Goal: Task Accomplishment & Management: Use online tool/utility

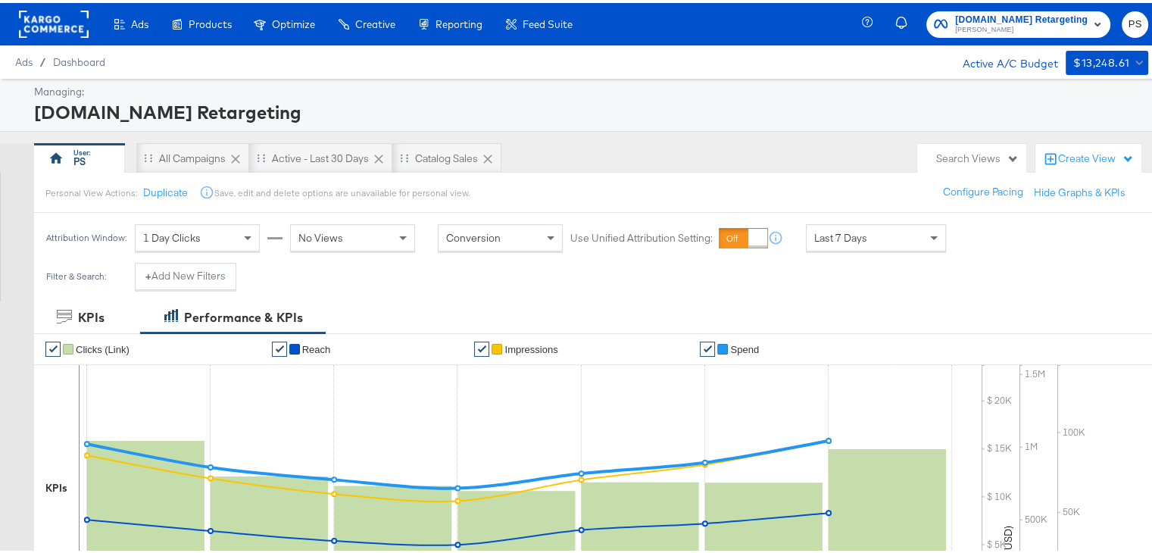
click at [45, 31] on rect at bounding box center [54, 21] width 70 height 27
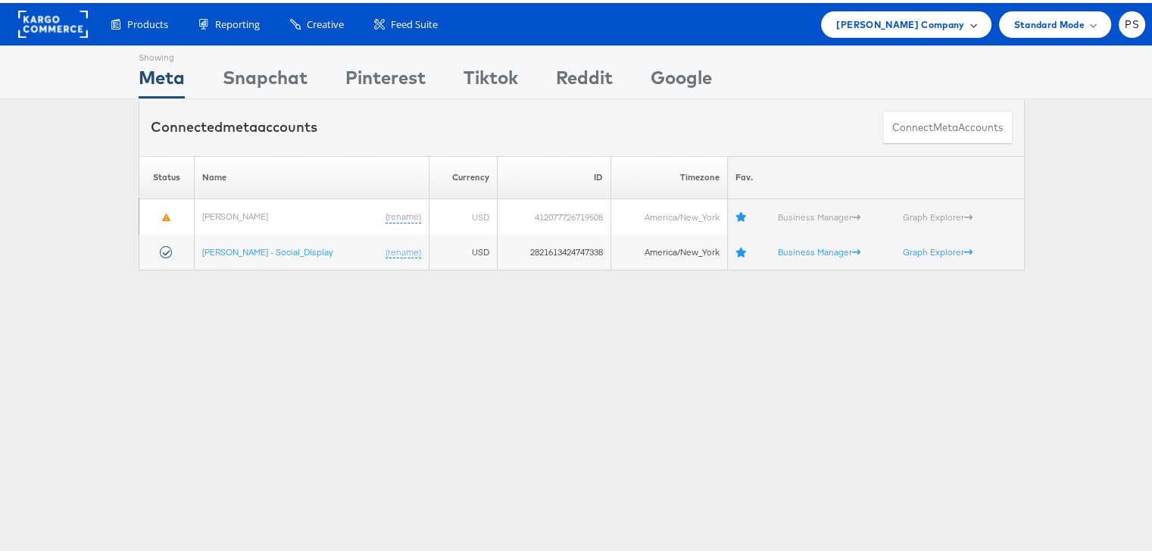
click at [925, 23] on span "[PERSON_NAME] Company" at bounding box center [900, 22] width 128 height 16
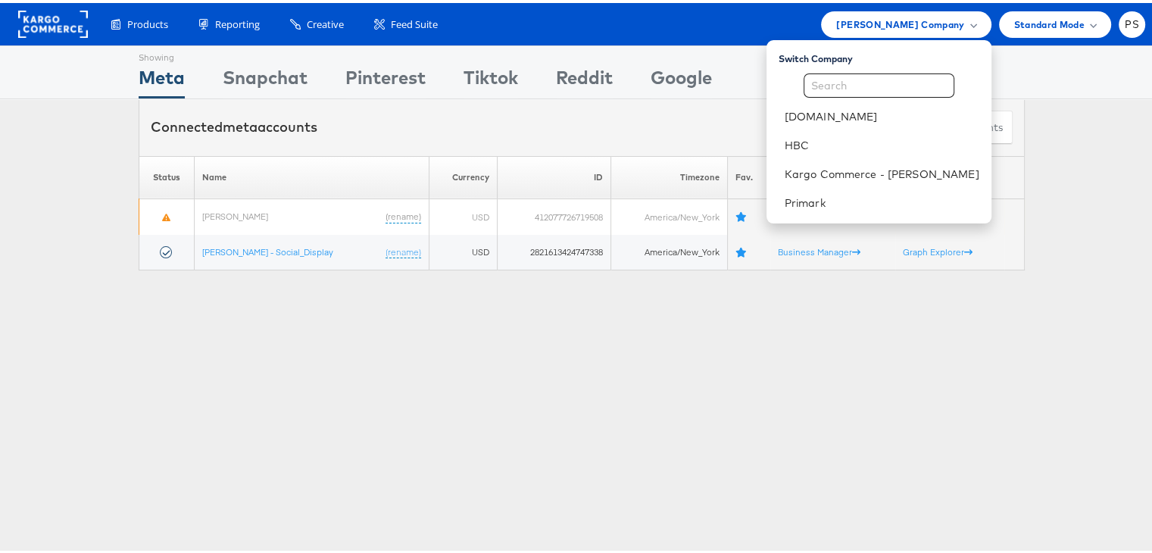
click at [586, 374] on div "Showing Meta Showing [GEOGRAPHIC_DATA] Showing Pinterest Showing Tiktok Showing…" at bounding box center [582, 421] width 1164 height 758
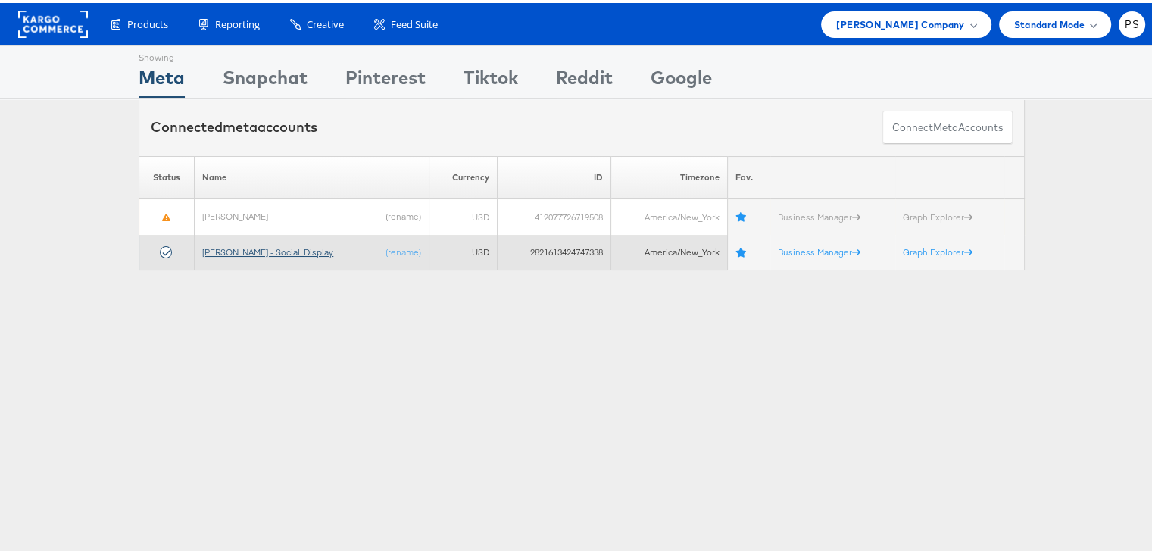
click at [251, 248] on link "[PERSON_NAME] - Social_Display" at bounding box center [267, 248] width 131 height 11
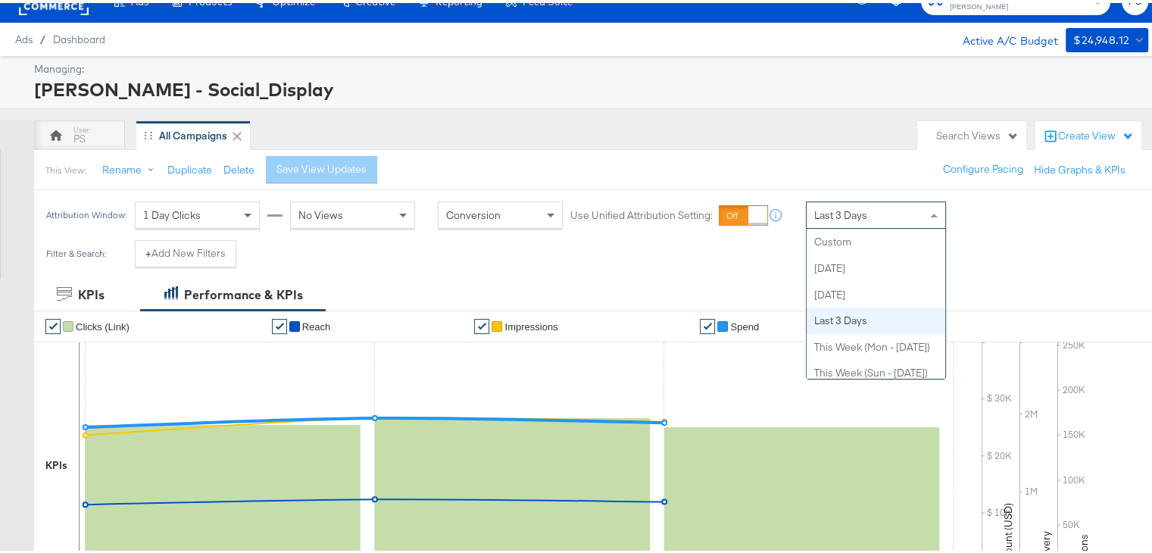
scroll to position [79, 0]
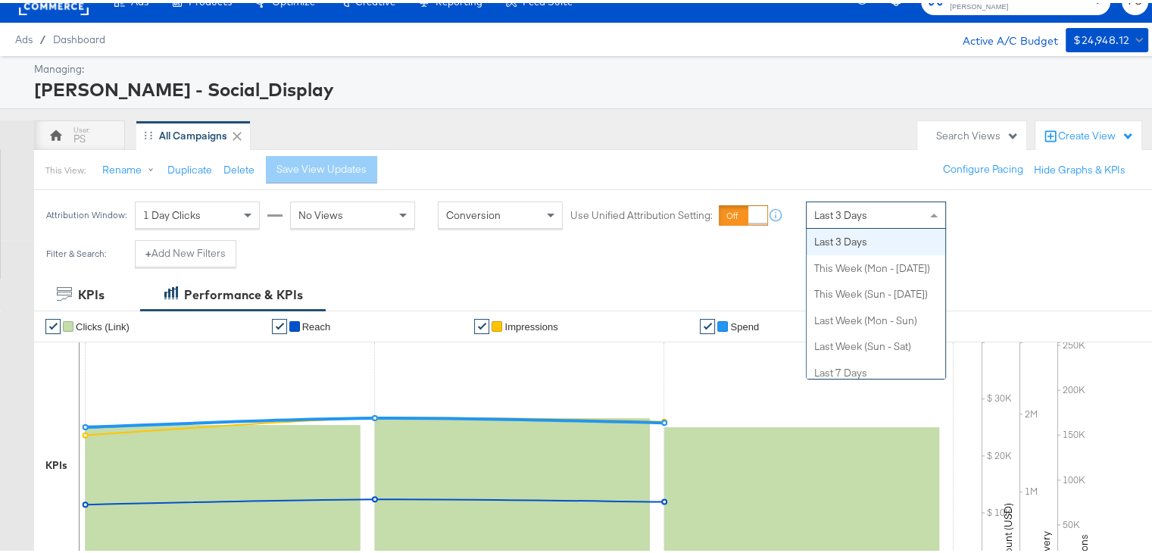
click at [846, 207] on span "Last 3 Days" at bounding box center [840, 212] width 53 height 14
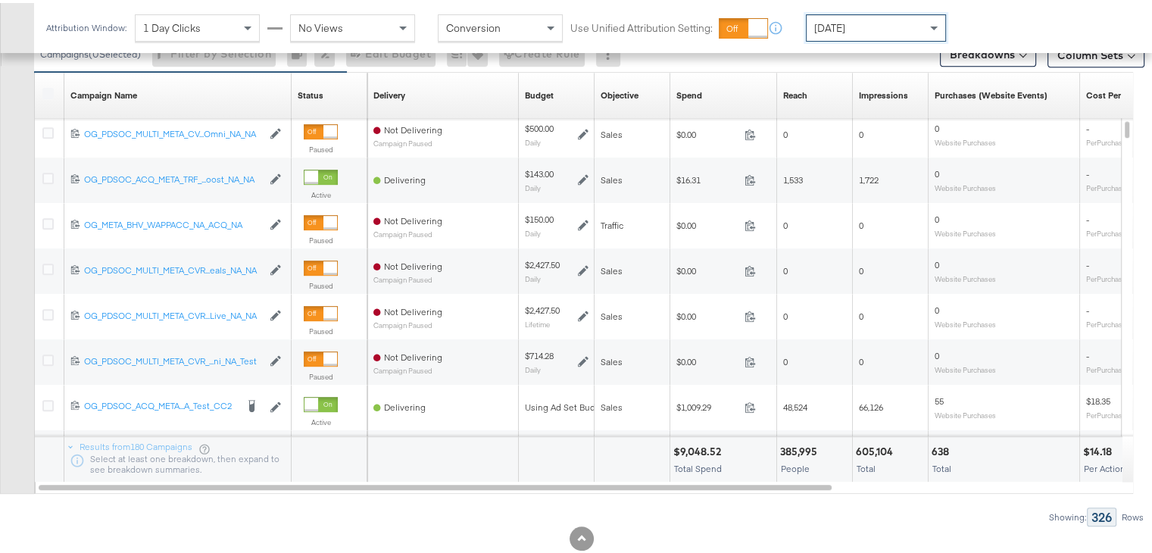
scroll to position [0, 0]
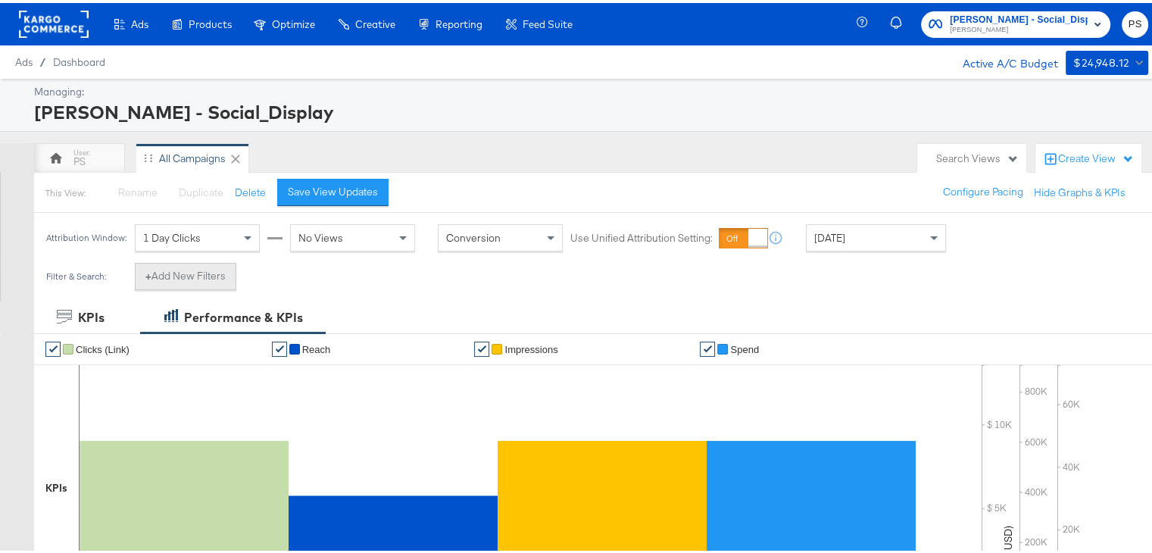
click at [198, 274] on button "+ Add New Filters" at bounding box center [186, 273] width 102 height 27
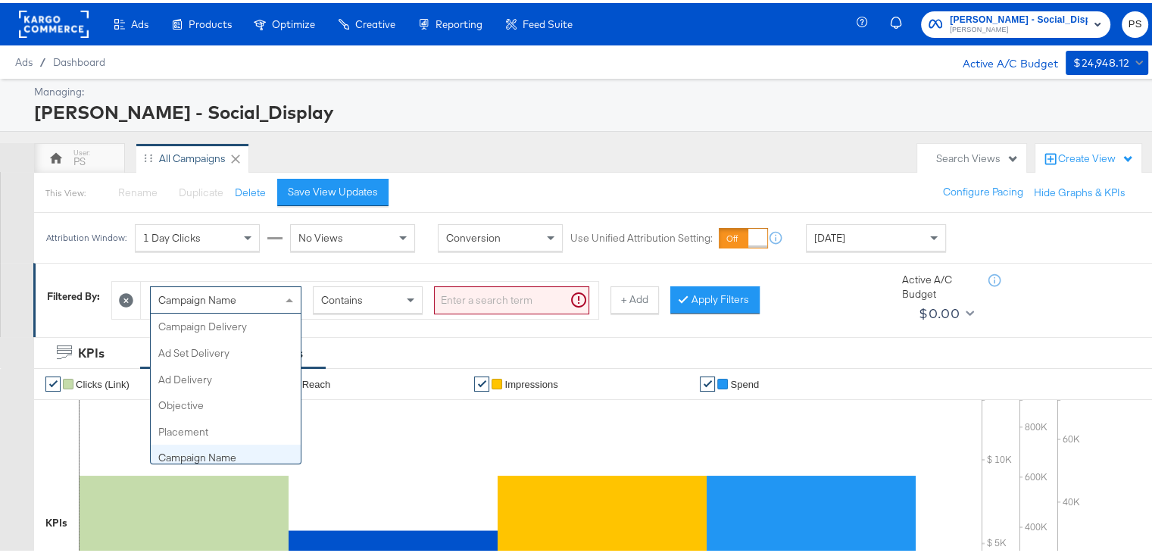
click at [252, 298] on div "Campaign Name" at bounding box center [226, 297] width 150 height 26
click at [260, 303] on div "Campaign ID" at bounding box center [226, 297] width 150 height 26
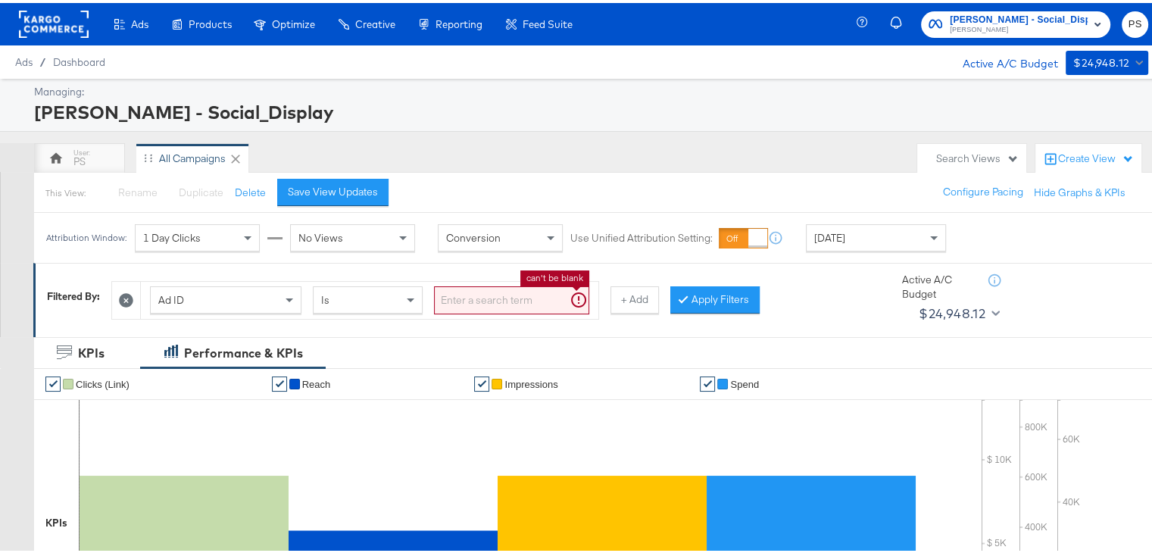
click at [495, 292] on input "search" at bounding box center [511, 297] width 155 height 28
paste input "120231402304190171"
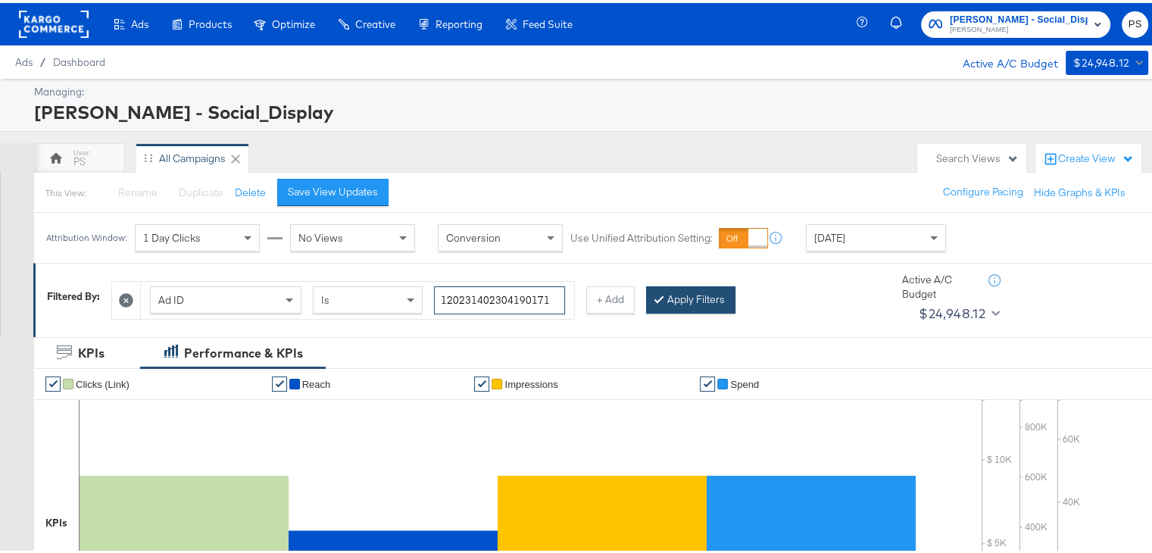
type input "120231402304190171"
click at [694, 296] on button "Apply Filters" at bounding box center [690, 296] width 89 height 27
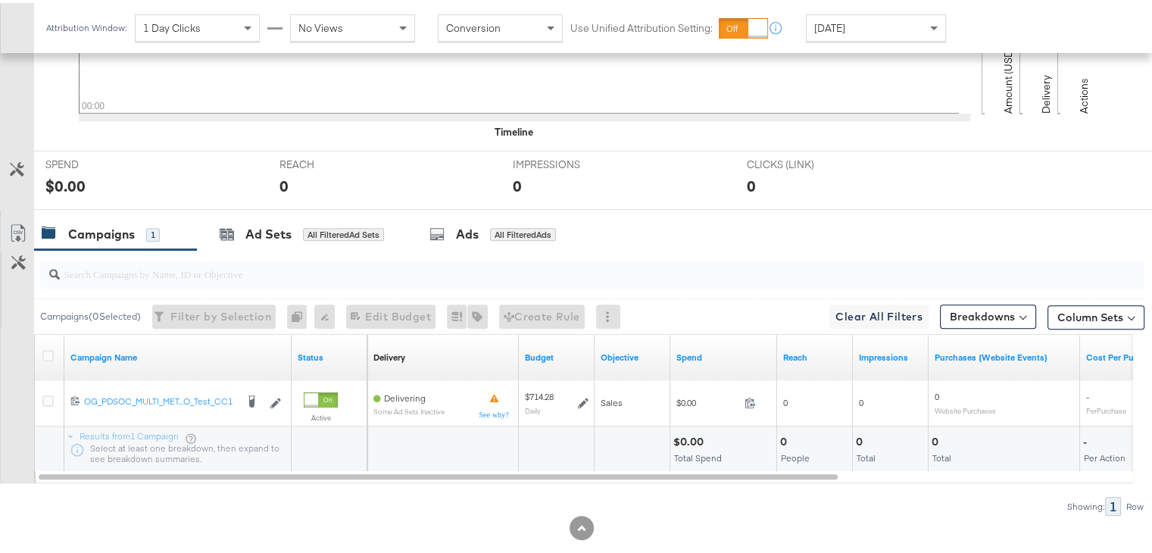
scroll to position [515, 0]
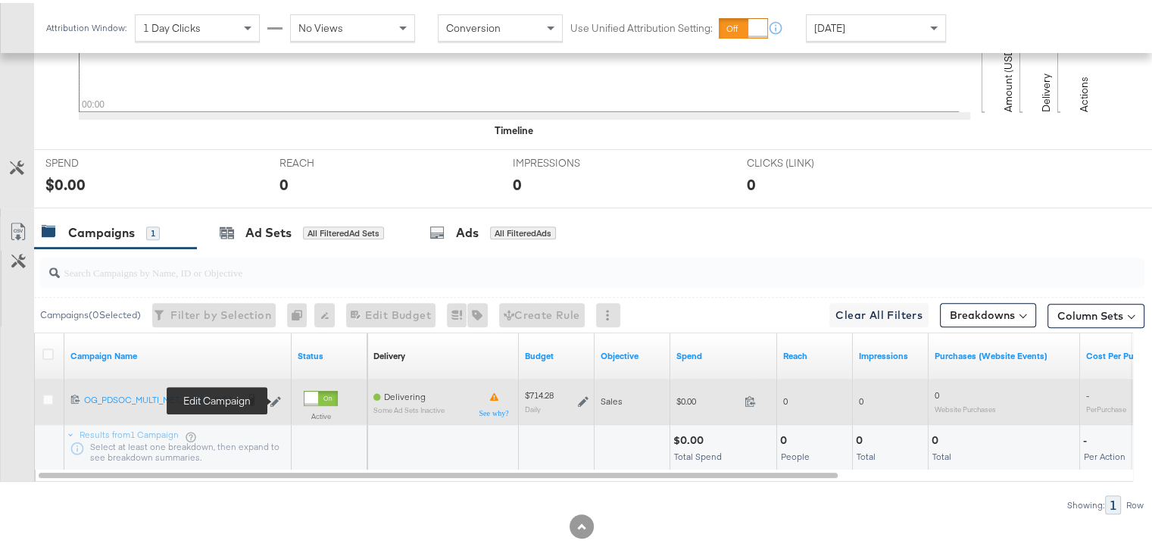
click at [276, 393] on icon at bounding box center [275, 398] width 11 height 11
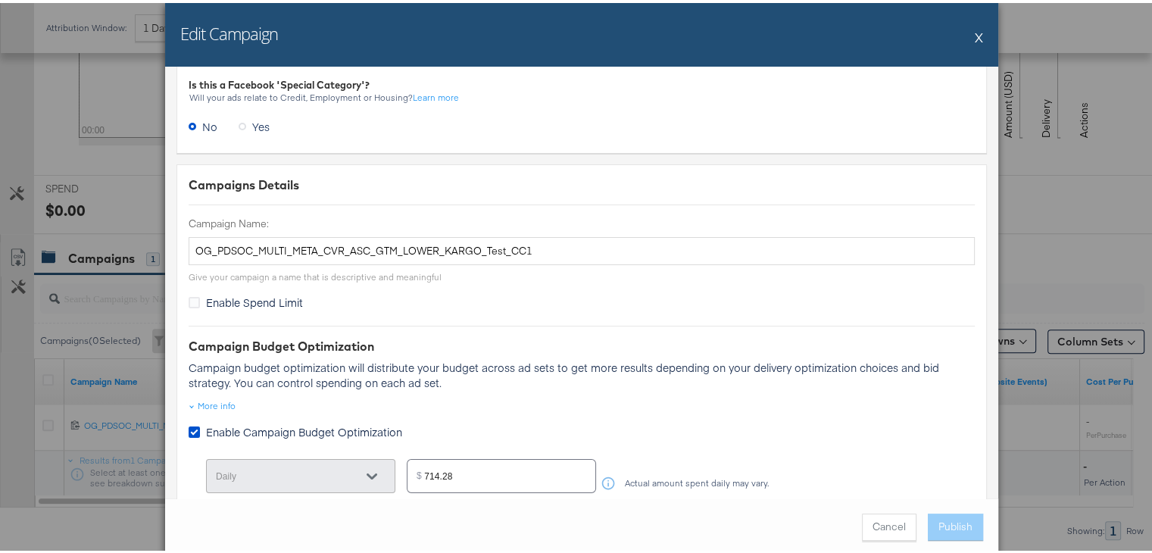
scroll to position [0, 0]
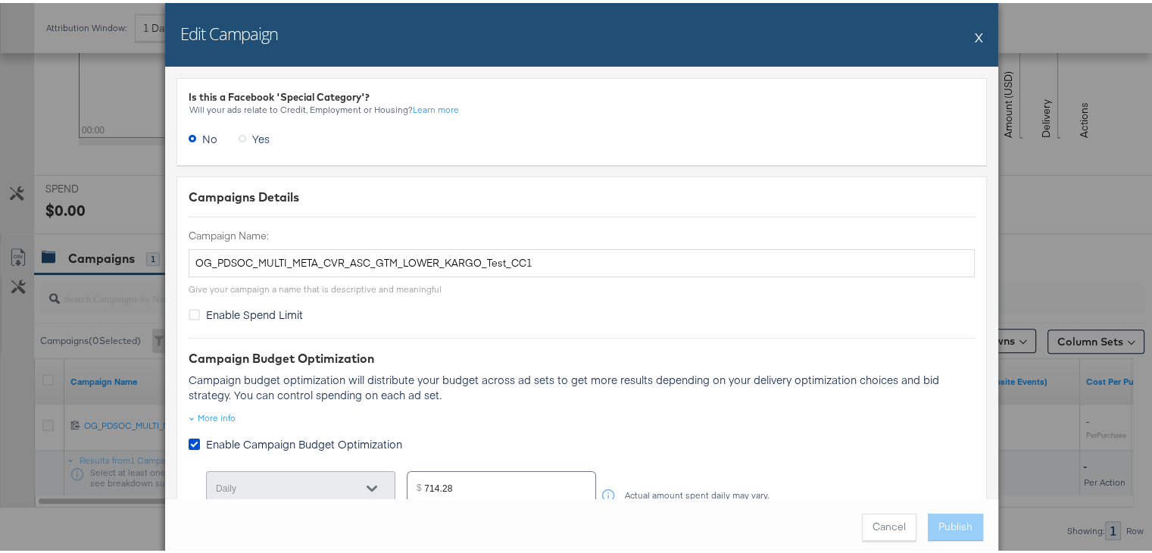
click at [975, 34] on button "X" at bounding box center [979, 34] width 8 height 30
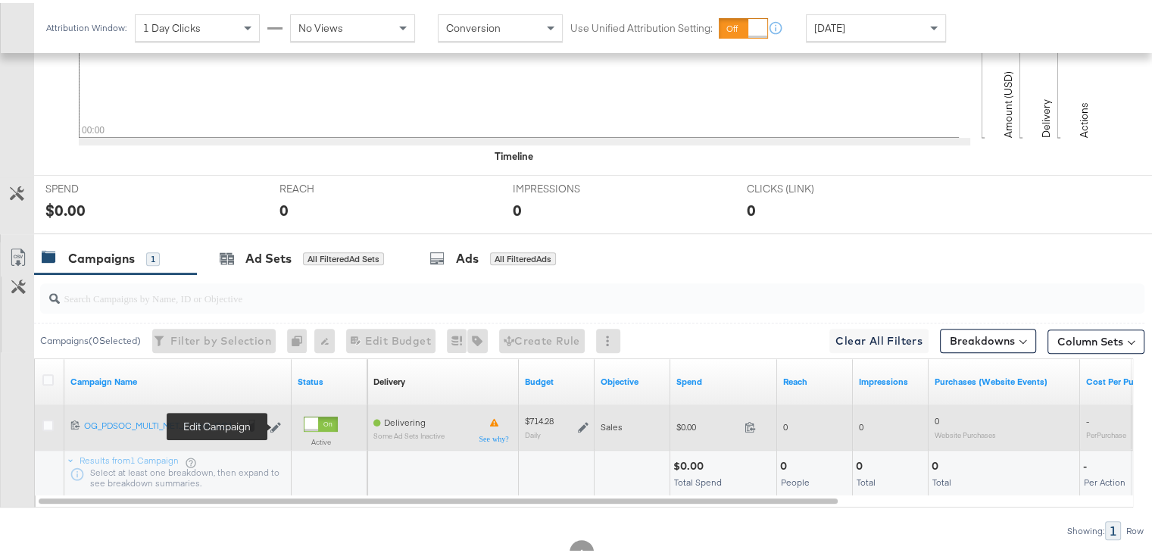
click at [273, 422] on icon at bounding box center [275, 424] width 11 height 11
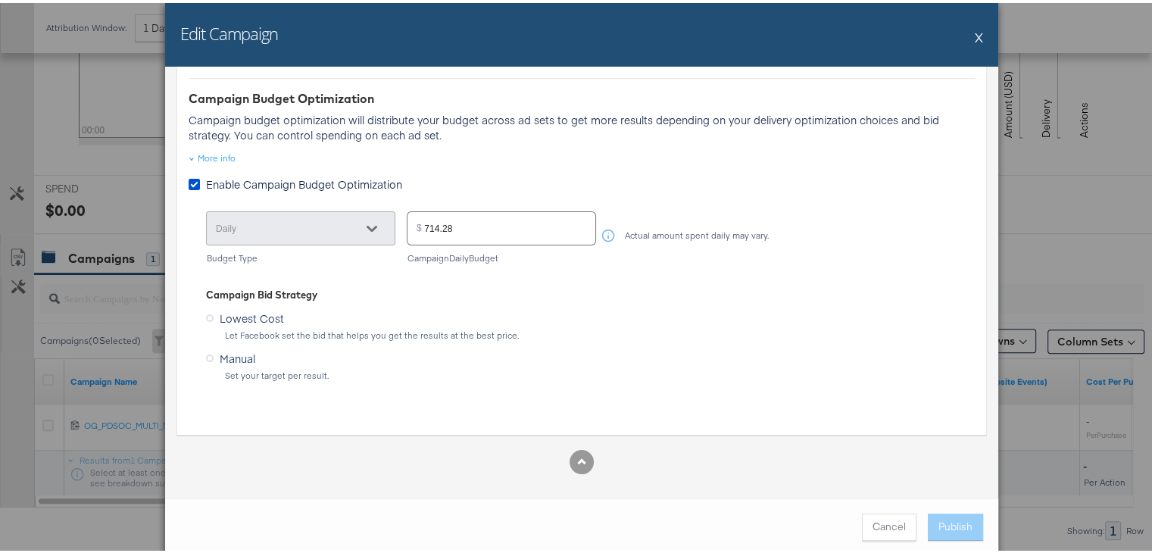
scroll to position [492, 0]
click at [577, 456] on icon at bounding box center [581, 460] width 8 height 8
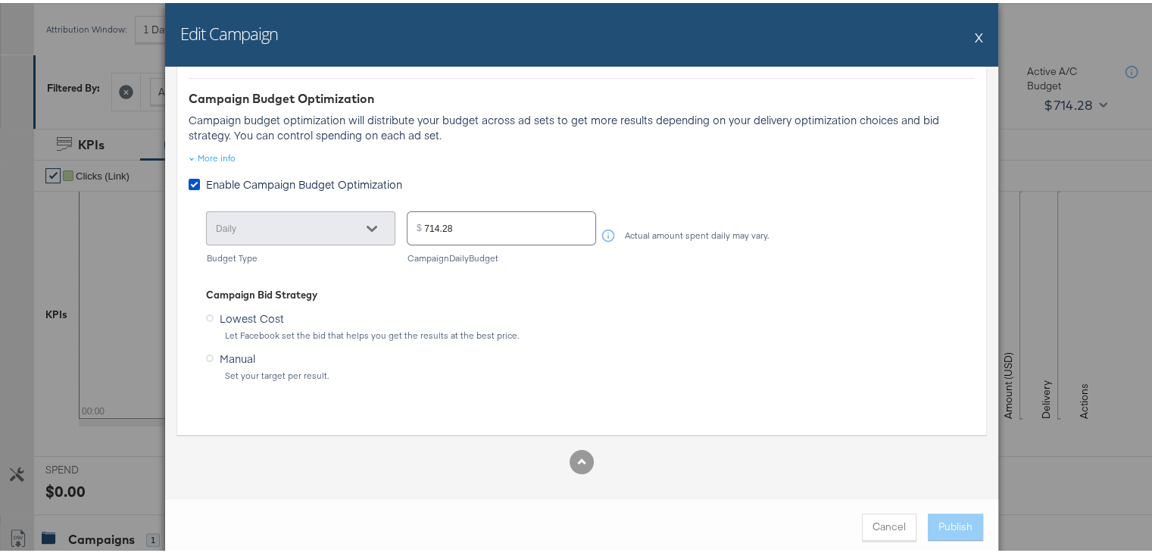
scroll to position [220, 0]
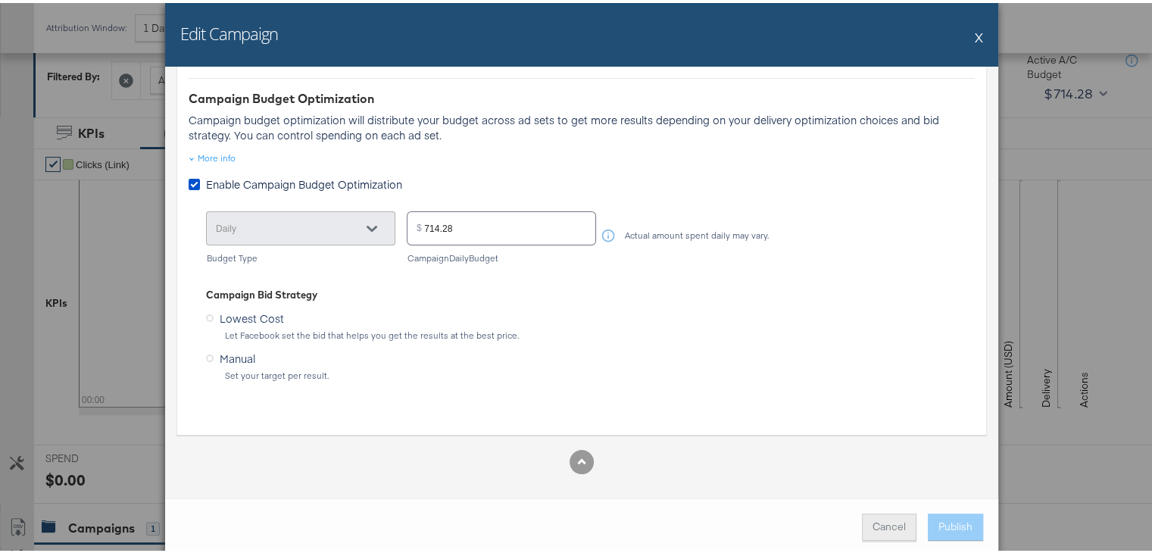
click at [878, 524] on button "Cancel" at bounding box center [889, 524] width 55 height 27
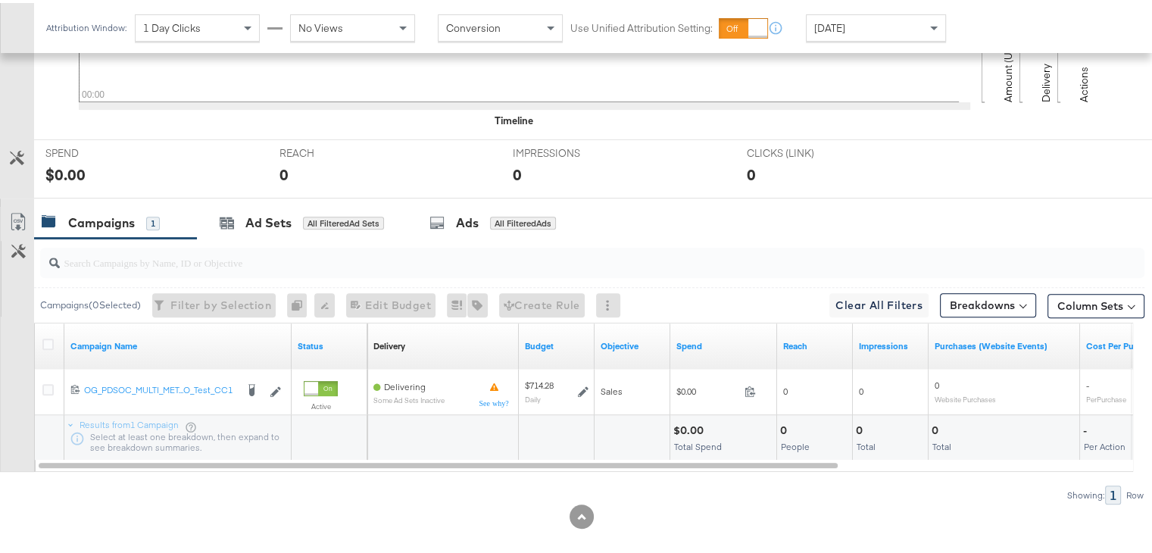
scroll to position [539, 0]
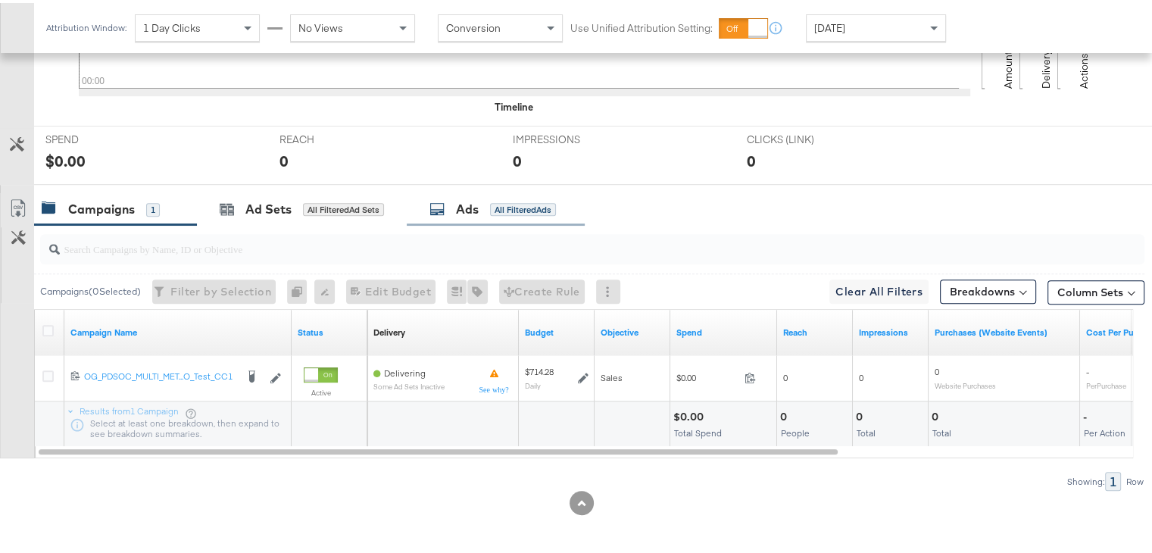
click at [436, 211] on icon at bounding box center [437, 205] width 15 height 15
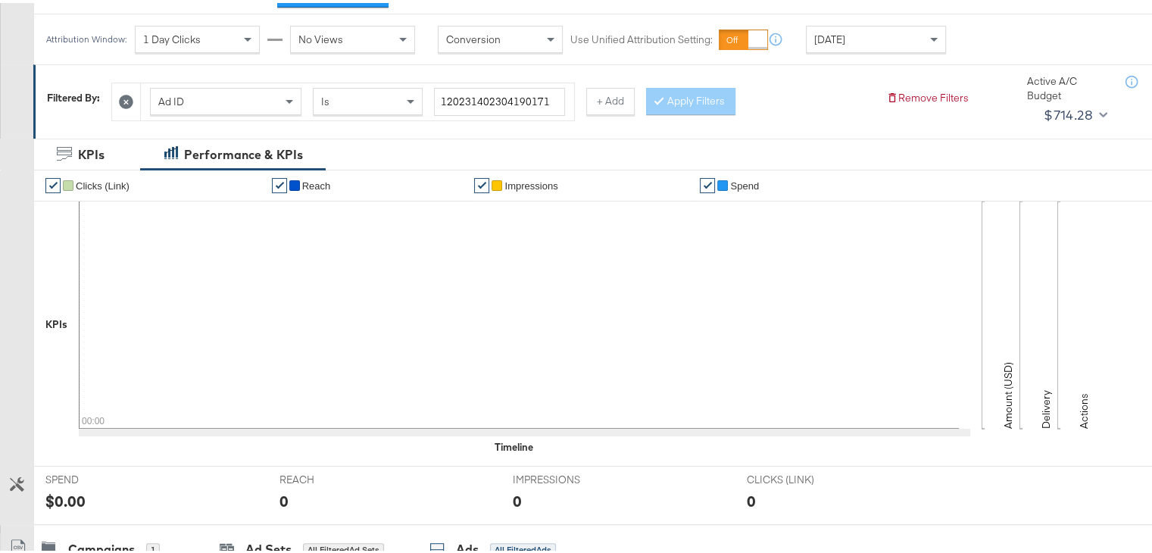
scroll to position [158, 0]
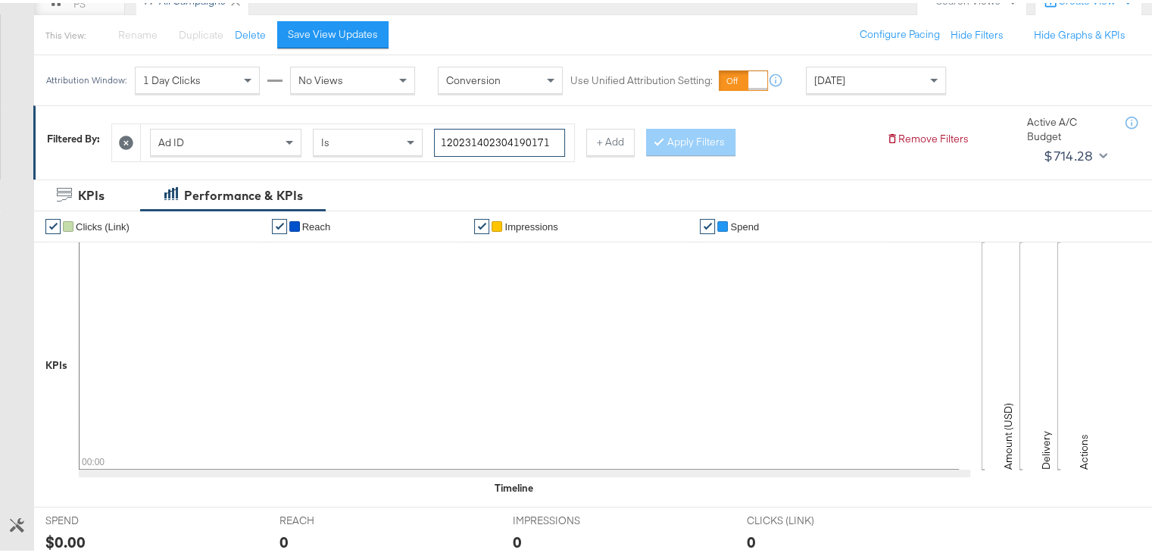
click at [502, 135] on input "120231402304190171" at bounding box center [499, 140] width 131 height 28
paste input "6"
click at [680, 137] on button "Apply Filters" at bounding box center [690, 139] width 89 height 27
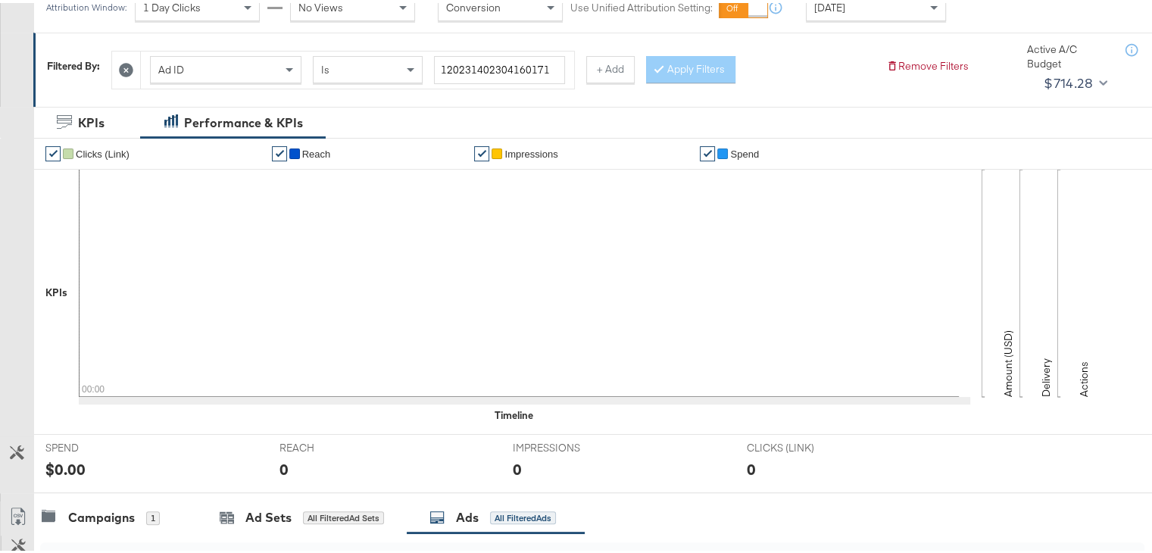
scroll to position [152, 0]
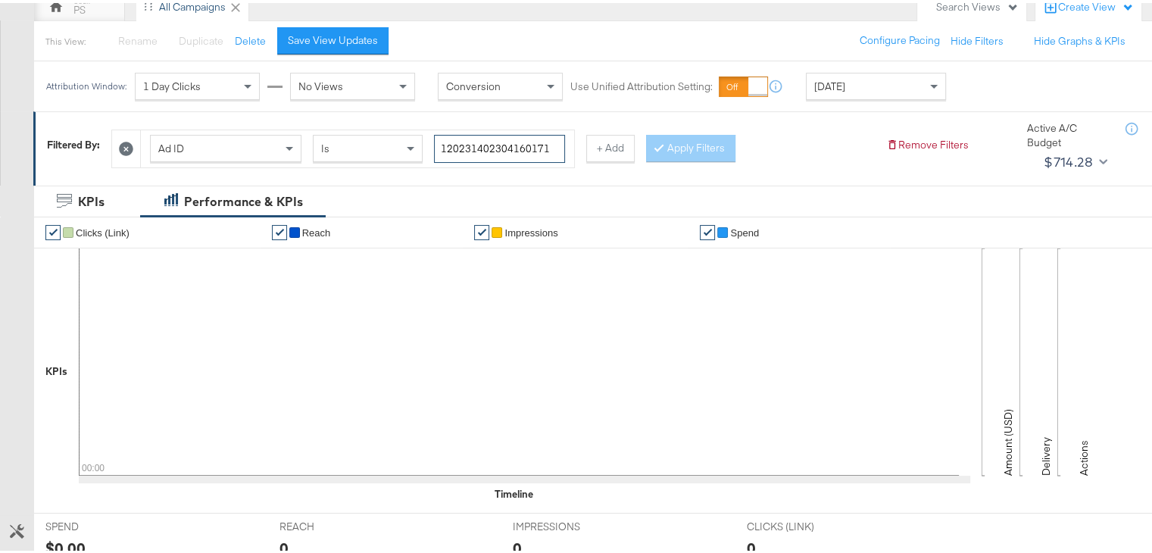
click at [501, 148] on input "120231402304160171" at bounding box center [499, 146] width 131 height 28
paste input "461622"
click at [686, 143] on button "Apply Filters" at bounding box center [690, 145] width 89 height 27
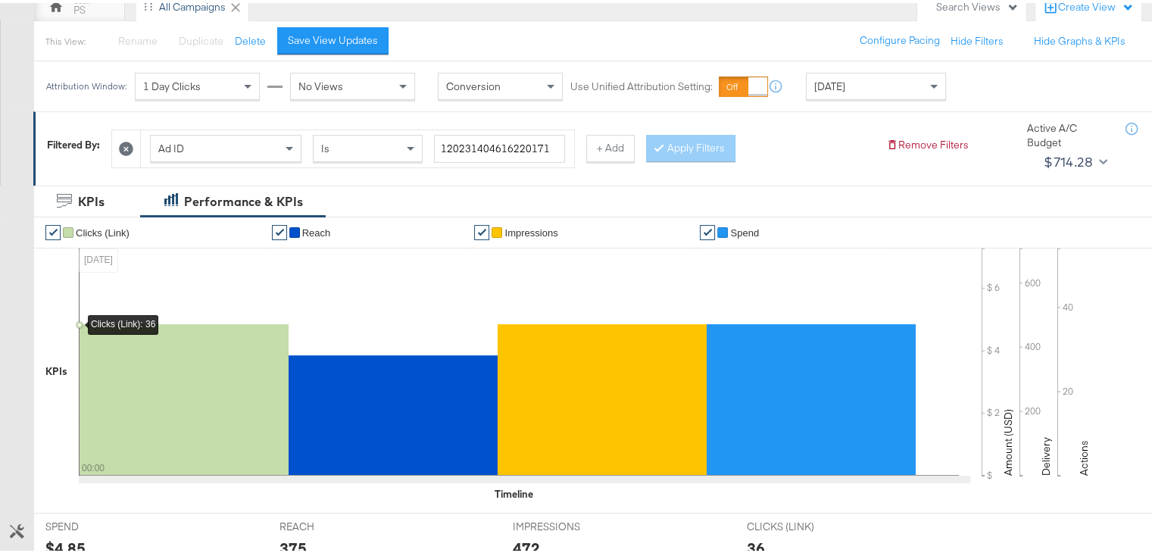
scroll to position [539, 0]
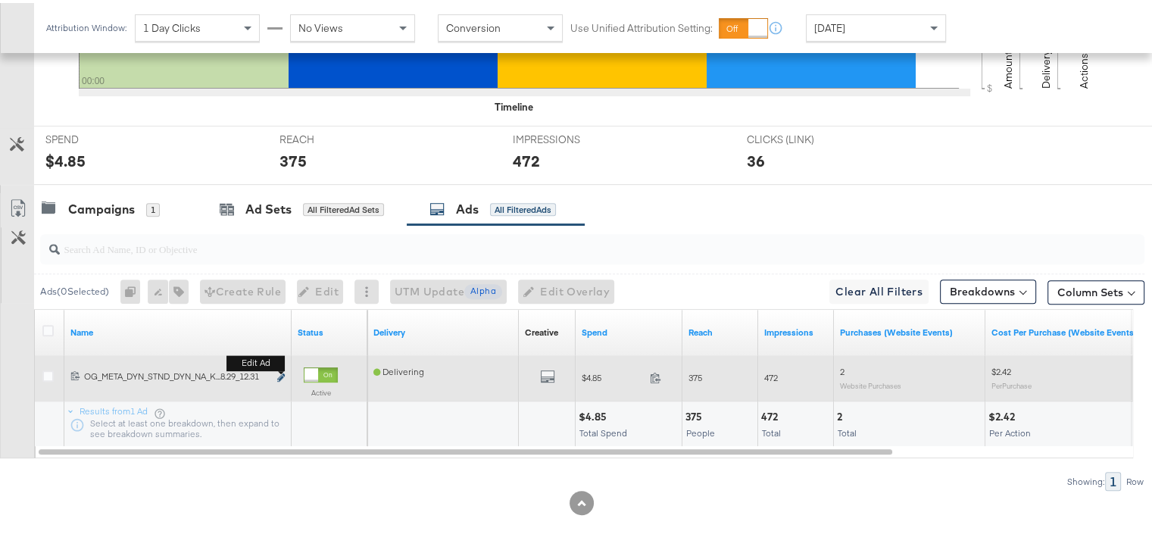
click at [279, 376] on icon "link" at bounding box center [281, 374] width 8 height 8
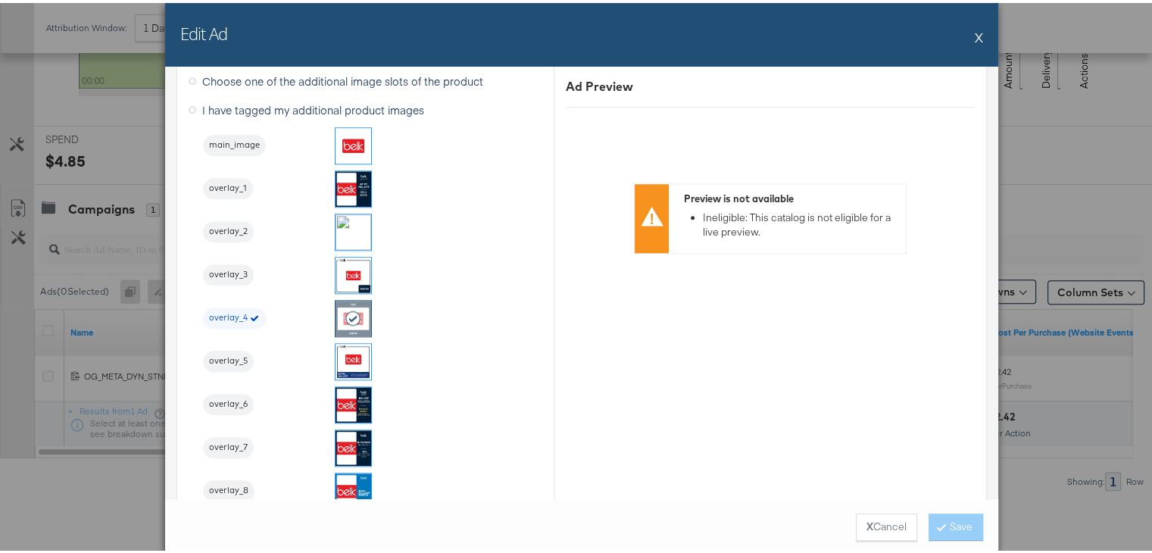
scroll to position [1706, 0]
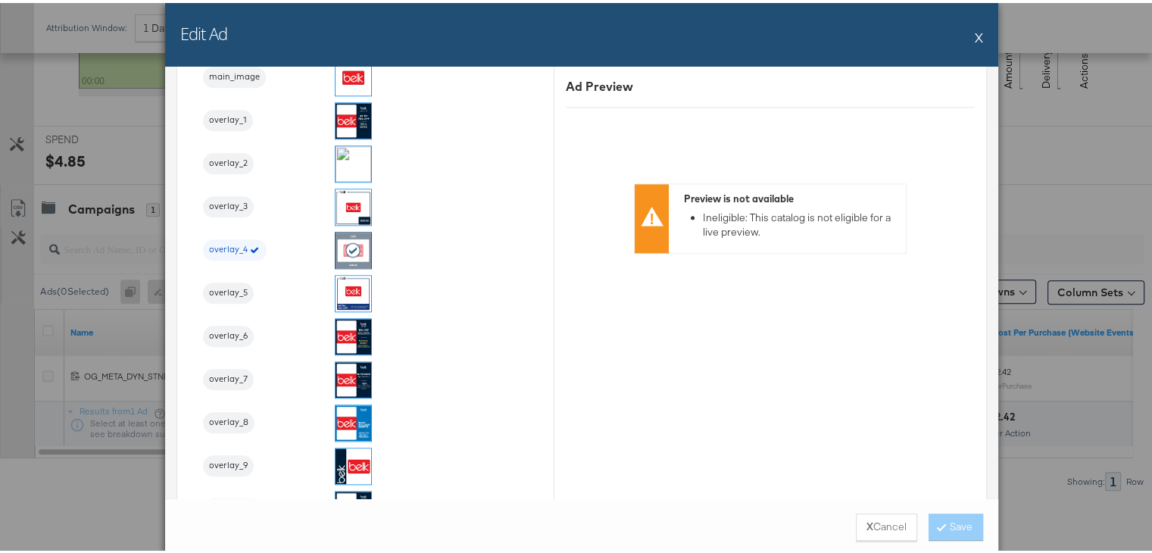
click at [975, 31] on button "X" at bounding box center [979, 34] width 8 height 30
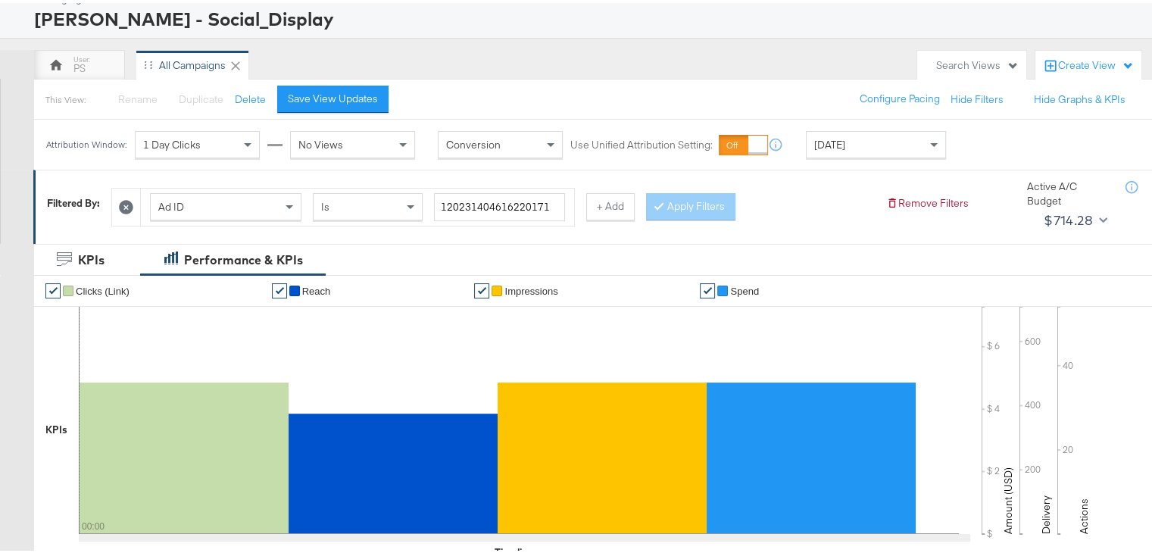
scroll to position [0, 0]
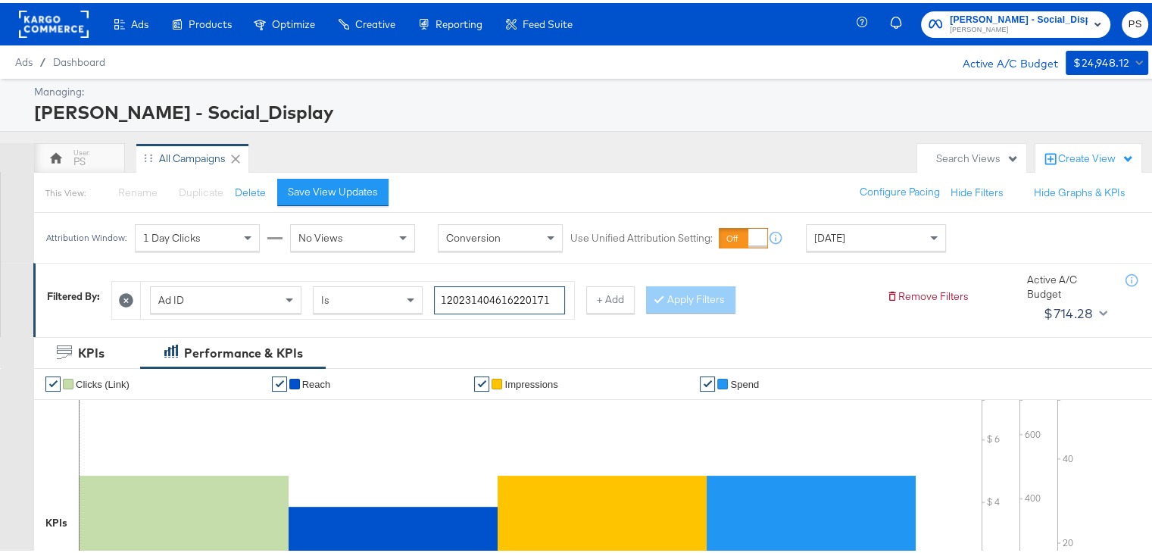
click at [485, 289] on input "120231404616220171" at bounding box center [499, 297] width 131 height 28
paste input "60453057"
type input "120231604530570171"
click at [711, 299] on button "Apply Filters" at bounding box center [690, 296] width 89 height 27
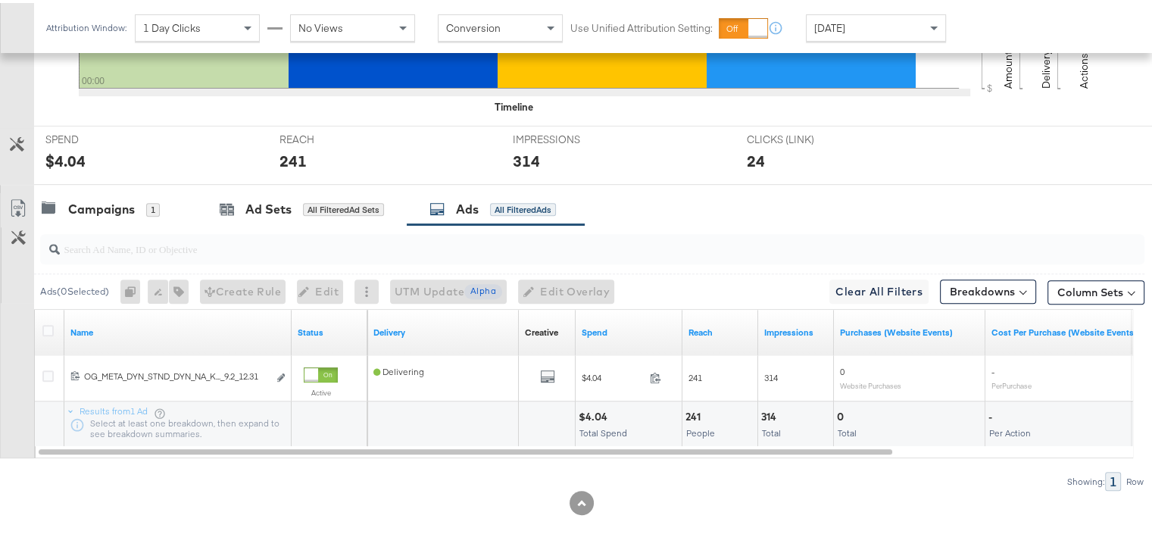
scroll to position [538, 0]
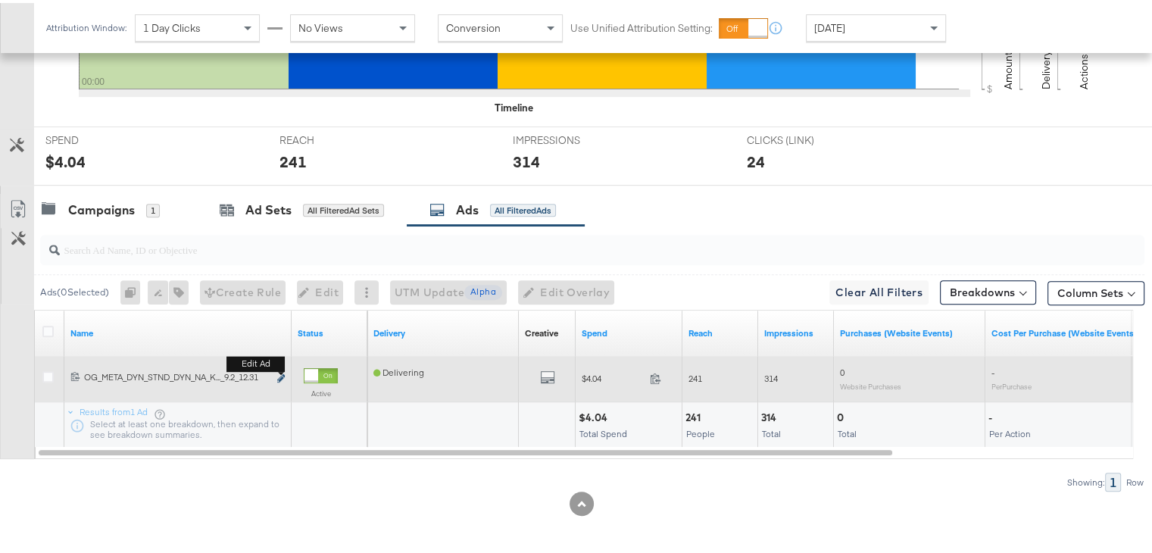
click at [283, 371] on icon "link" at bounding box center [281, 375] width 8 height 8
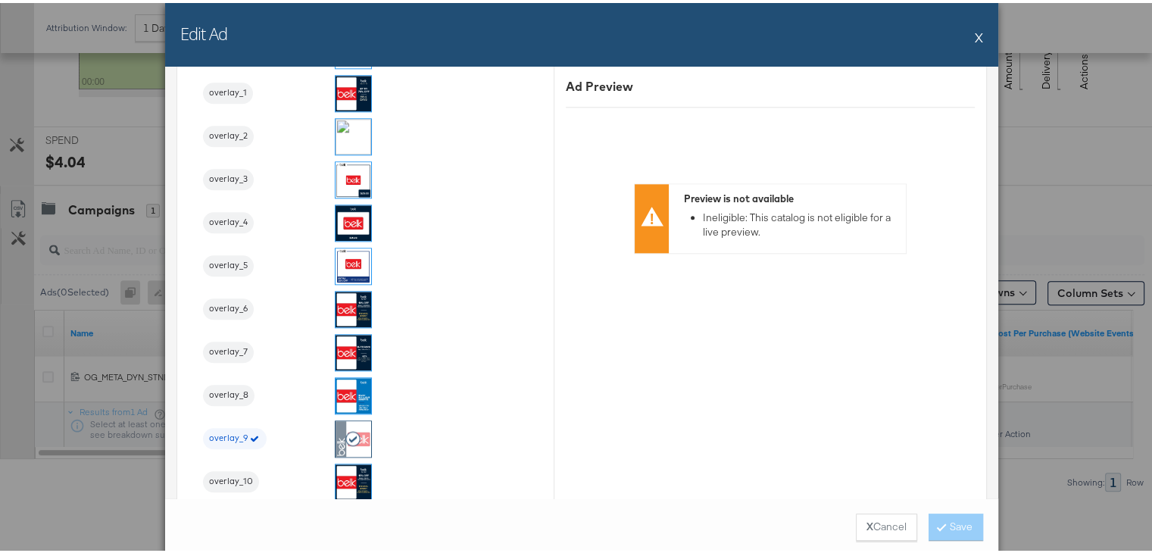
scroll to position [1736, 0]
